Goal: Transaction & Acquisition: Purchase product/service

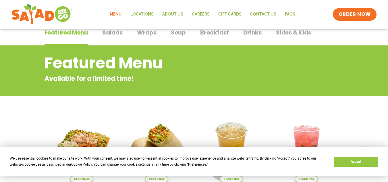
scroll to position [46, 0]
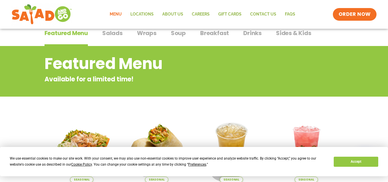
click at [253, 41] on button "Drinks Drinks" at bounding box center [252, 37] width 18 height 17
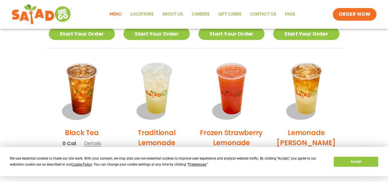
scroll to position [404, 0]
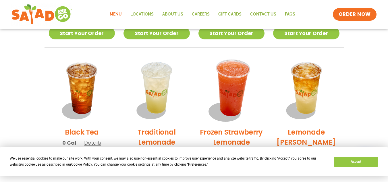
click at [238, 86] on img at bounding box center [231, 89] width 78 height 78
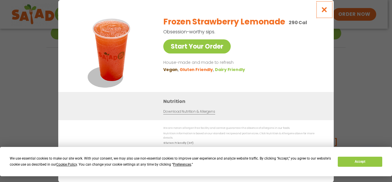
click at [321, 13] on icon "Close modal" at bounding box center [324, 10] width 7 height 6
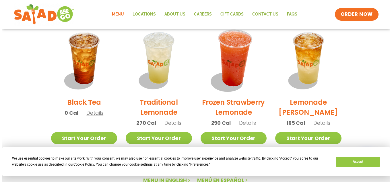
scroll to position [434, 0]
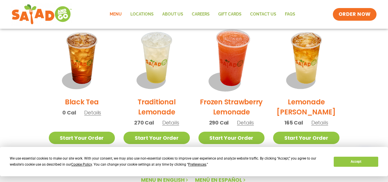
click at [235, 59] on img at bounding box center [231, 59] width 78 height 78
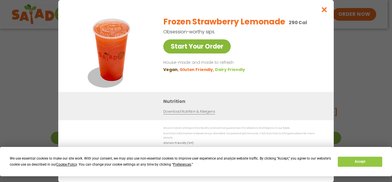
click at [215, 53] on link "Start Your Order" at bounding box center [196, 46] width 67 height 14
